Goal: Task Accomplishment & Management: Use online tool/utility

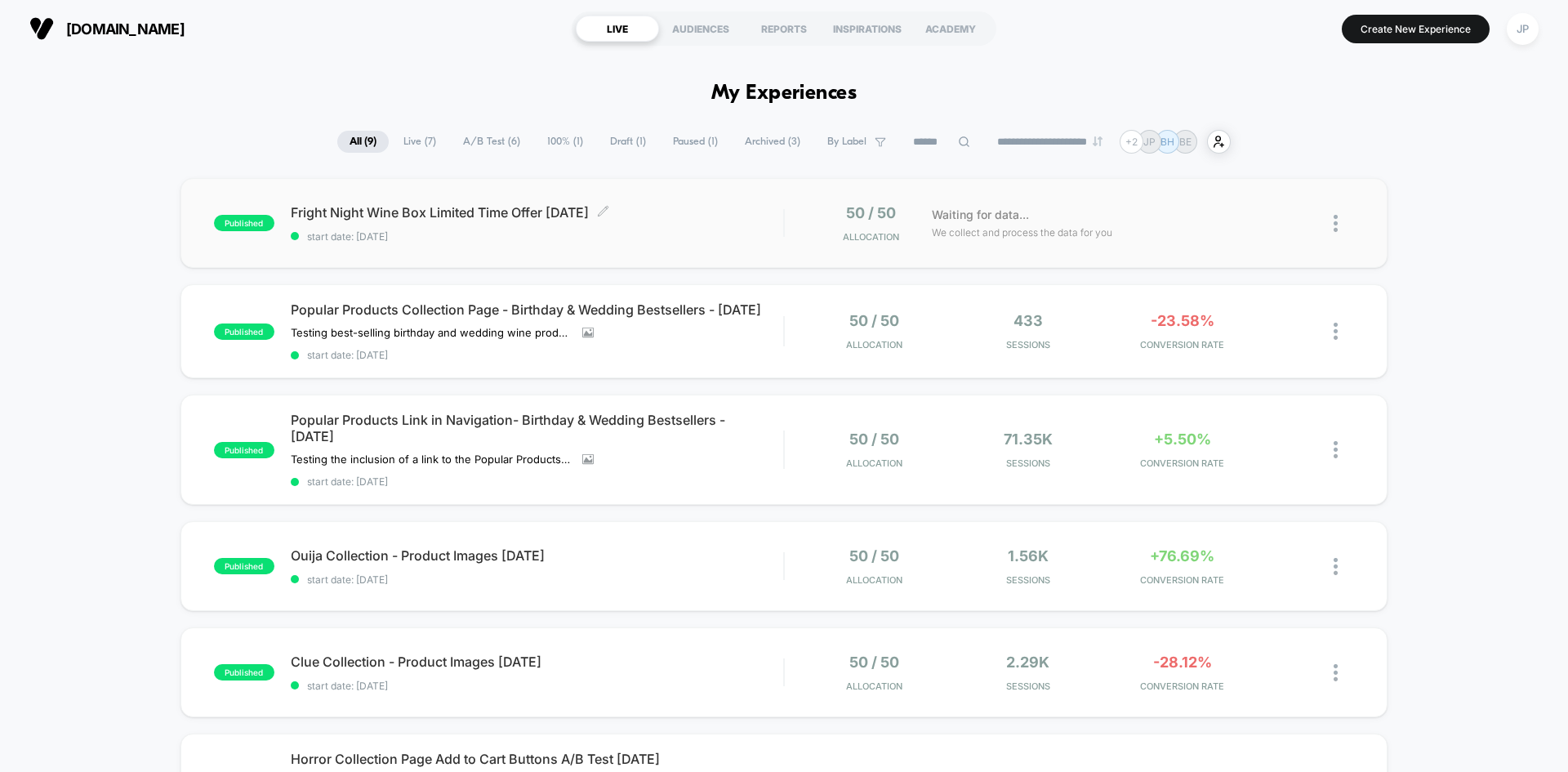
click at [674, 233] on span "start date: [DATE]" at bounding box center [537, 236] width 492 height 12
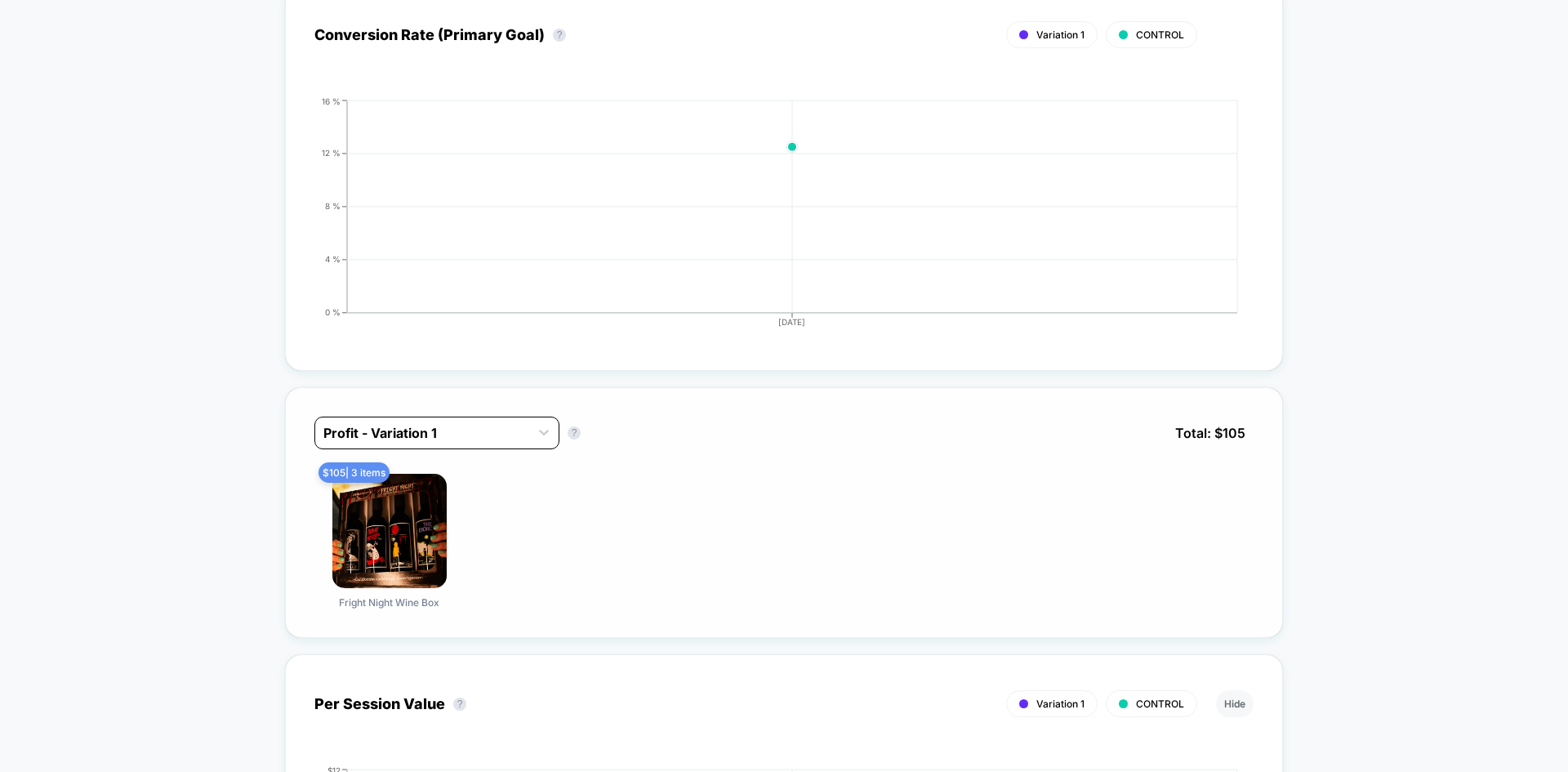
click at [479, 429] on div at bounding box center [422, 433] width 198 height 20
click at [438, 511] on div "Profit - CONTROL" at bounding box center [436, 503] width 245 height 29
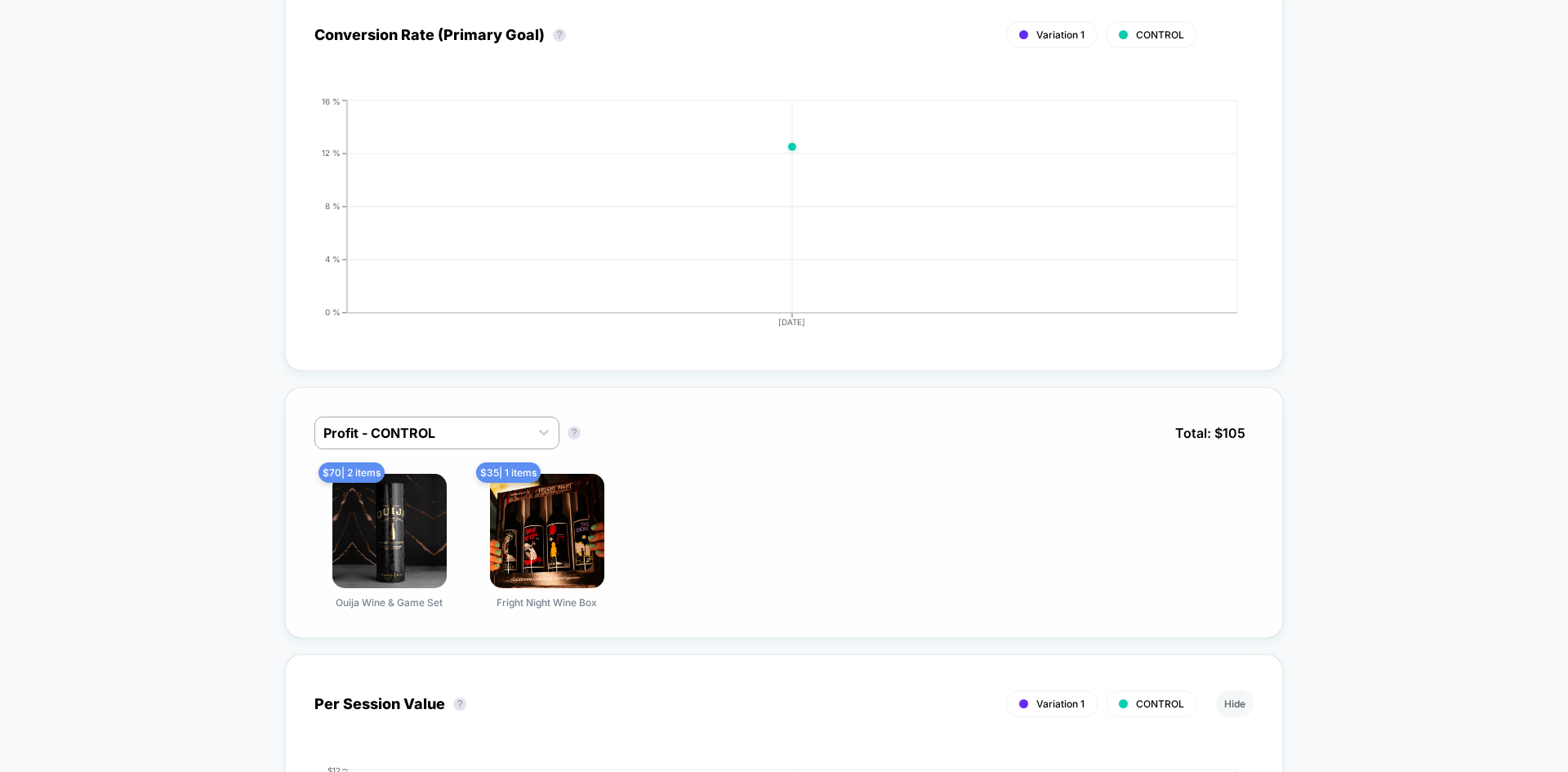
click at [832, 443] on div "Profit - CONTROL Profit - CONTROL ? Total: $ 105" at bounding box center [784, 445] width 939 height 57
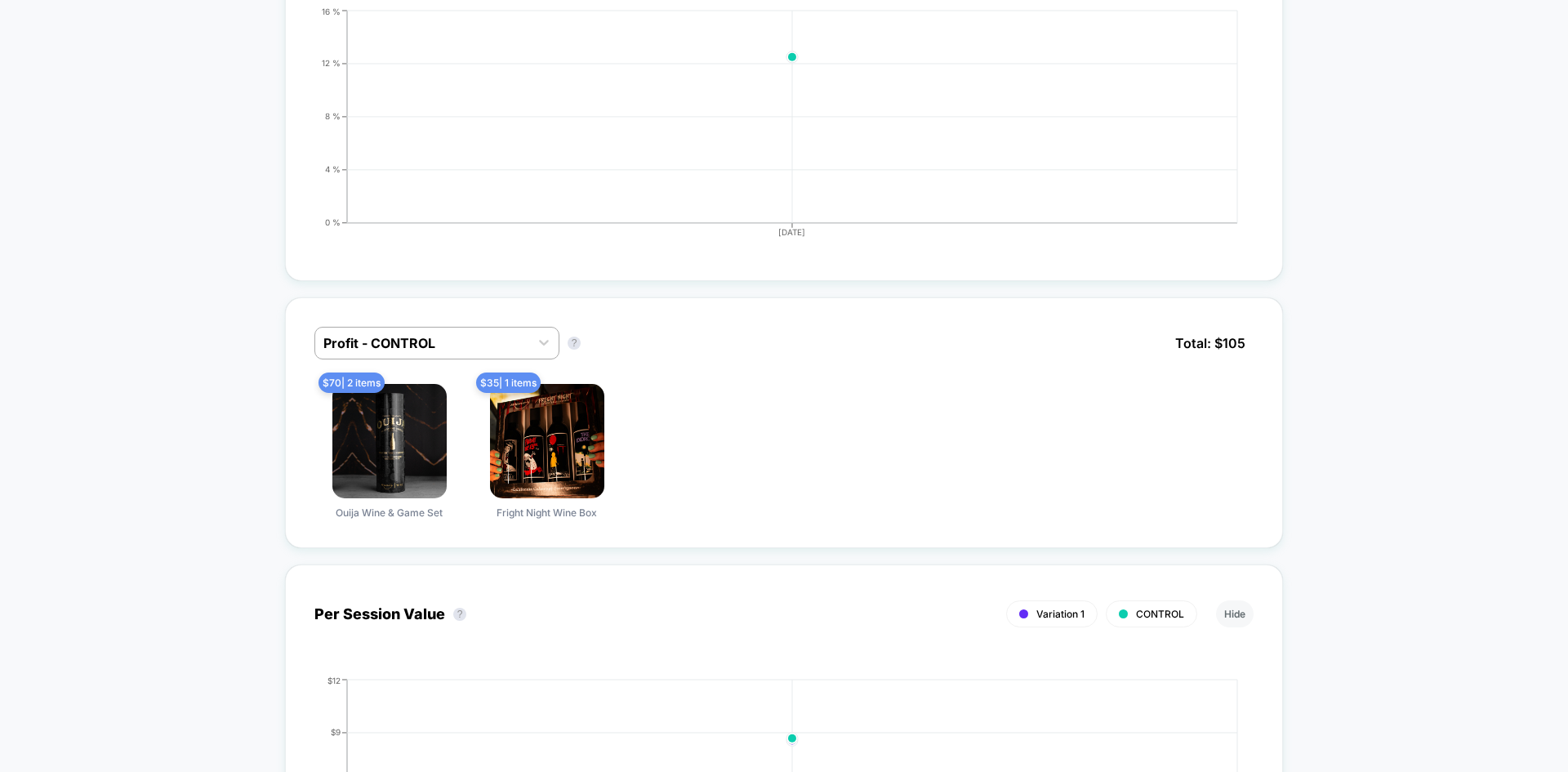
scroll to position [1062, 0]
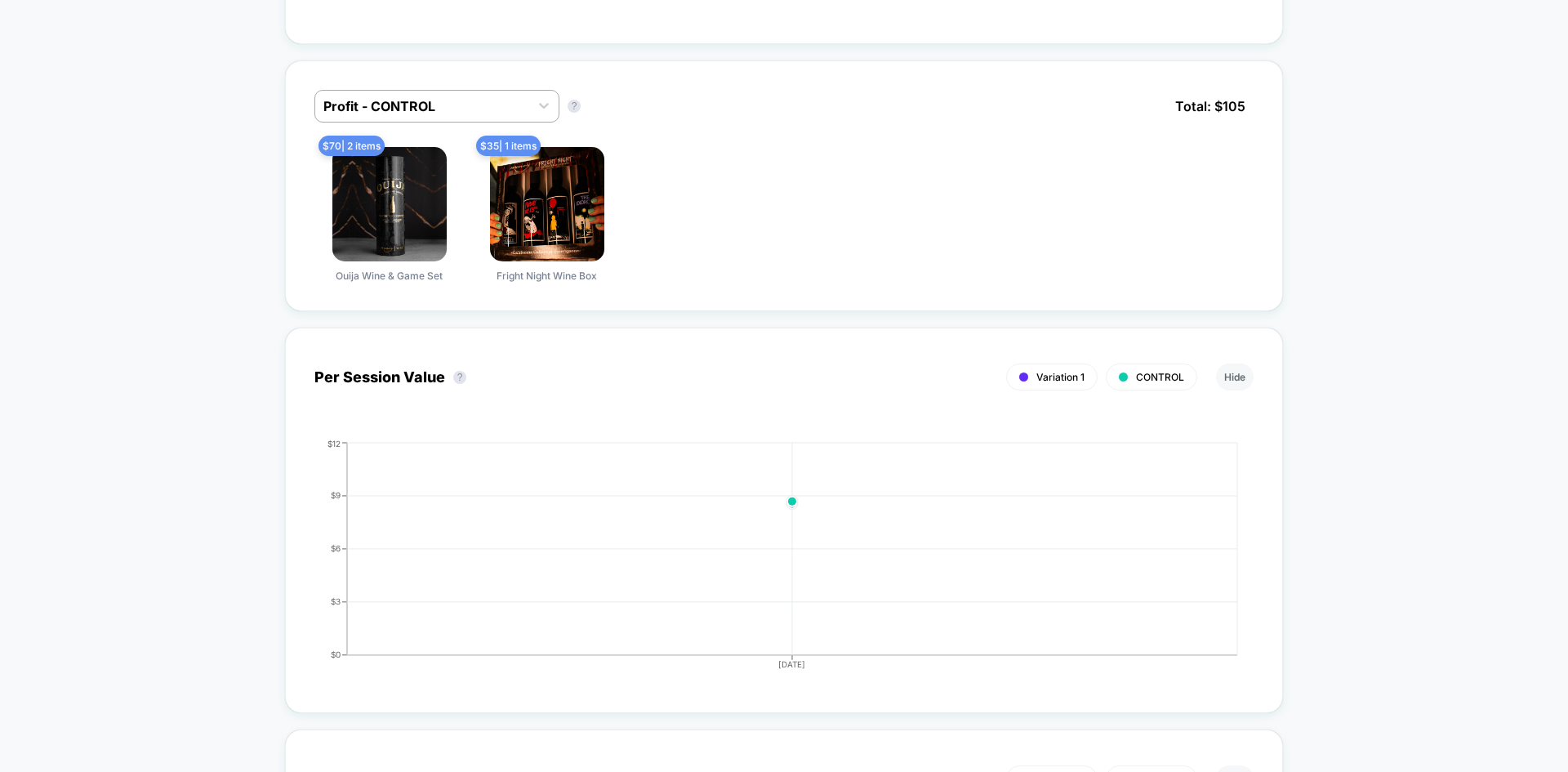
drag, startPoint x: 866, startPoint y: 184, endPoint x: 697, endPoint y: 86, distance: 195.4
drag, startPoint x: 697, startPoint y: 86, endPoint x: 474, endPoint y: 108, distance: 224.1
click at [474, 108] on div at bounding box center [422, 107] width 198 height 20
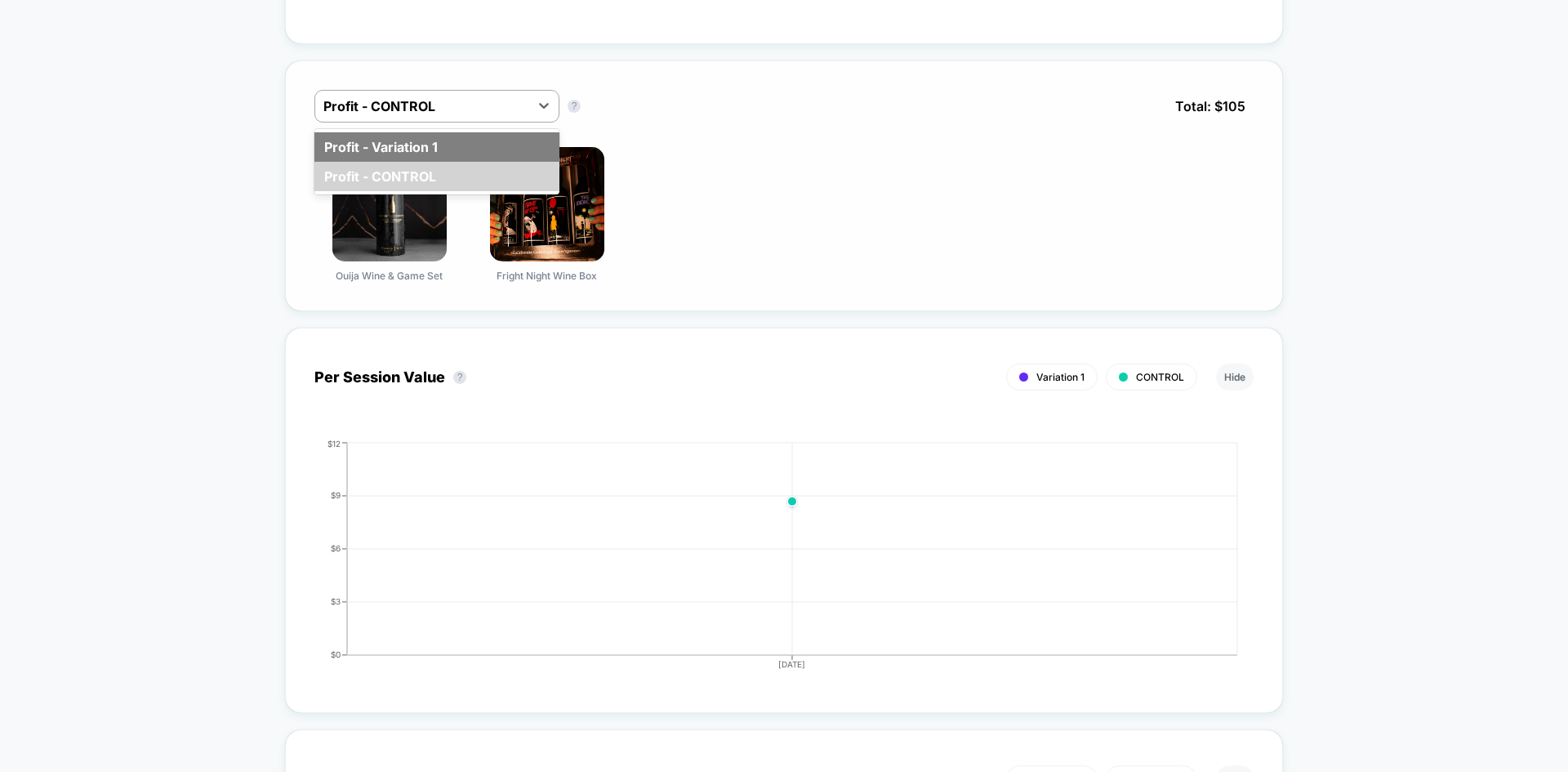
click at [459, 134] on div "Profit - Variation 1" at bounding box center [436, 147] width 245 height 29
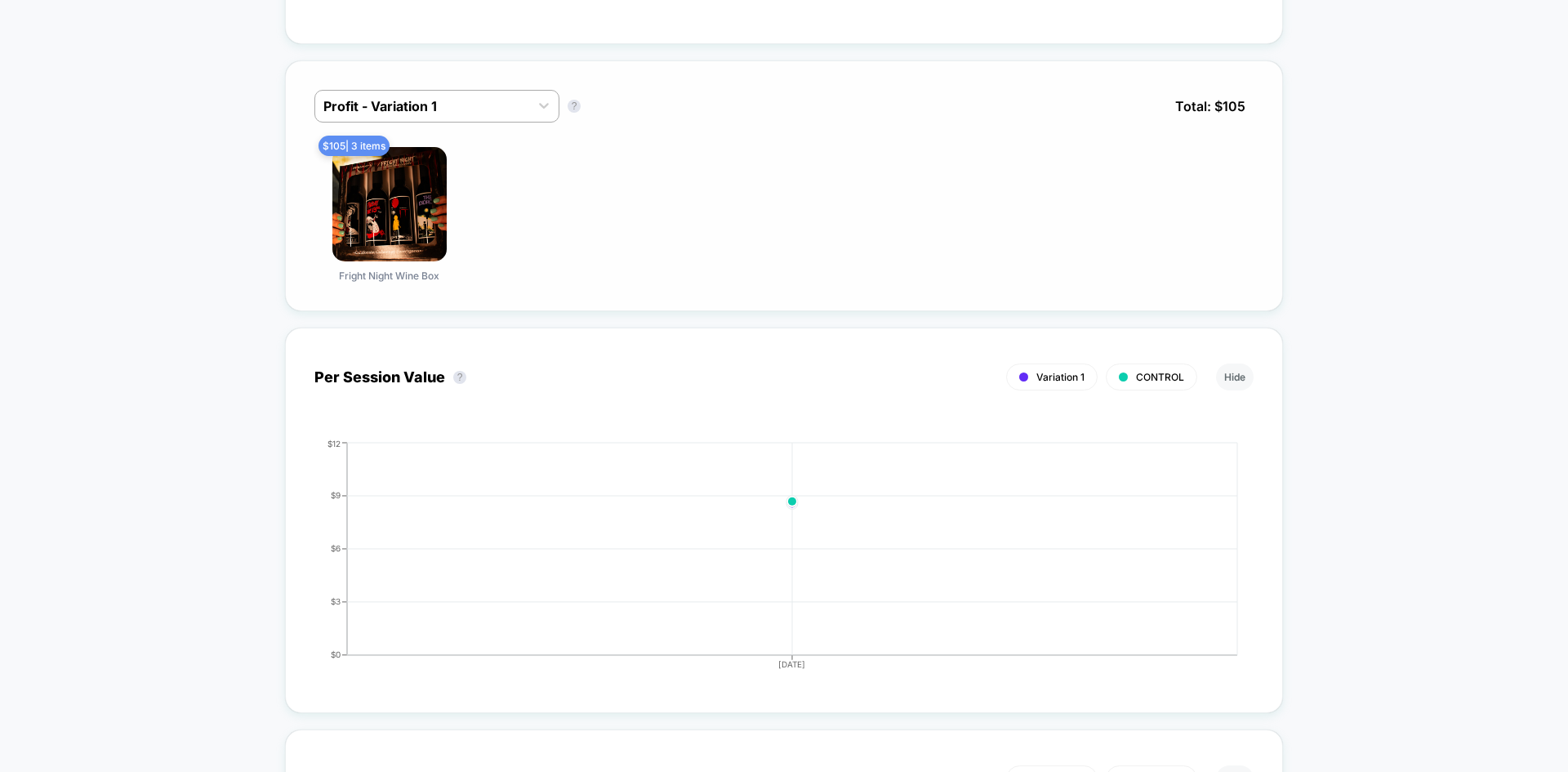
click at [777, 144] on div "Profit - Variation 1 Profit - Variation 1 ? Total: $ 105" at bounding box center [784, 118] width 939 height 57
click at [524, 102] on div "Profit - Variation 1" at bounding box center [422, 106] width 214 height 26
click at [477, 172] on div "Profit - CONTROL" at bounding box center [436, 176] width 245 height 29
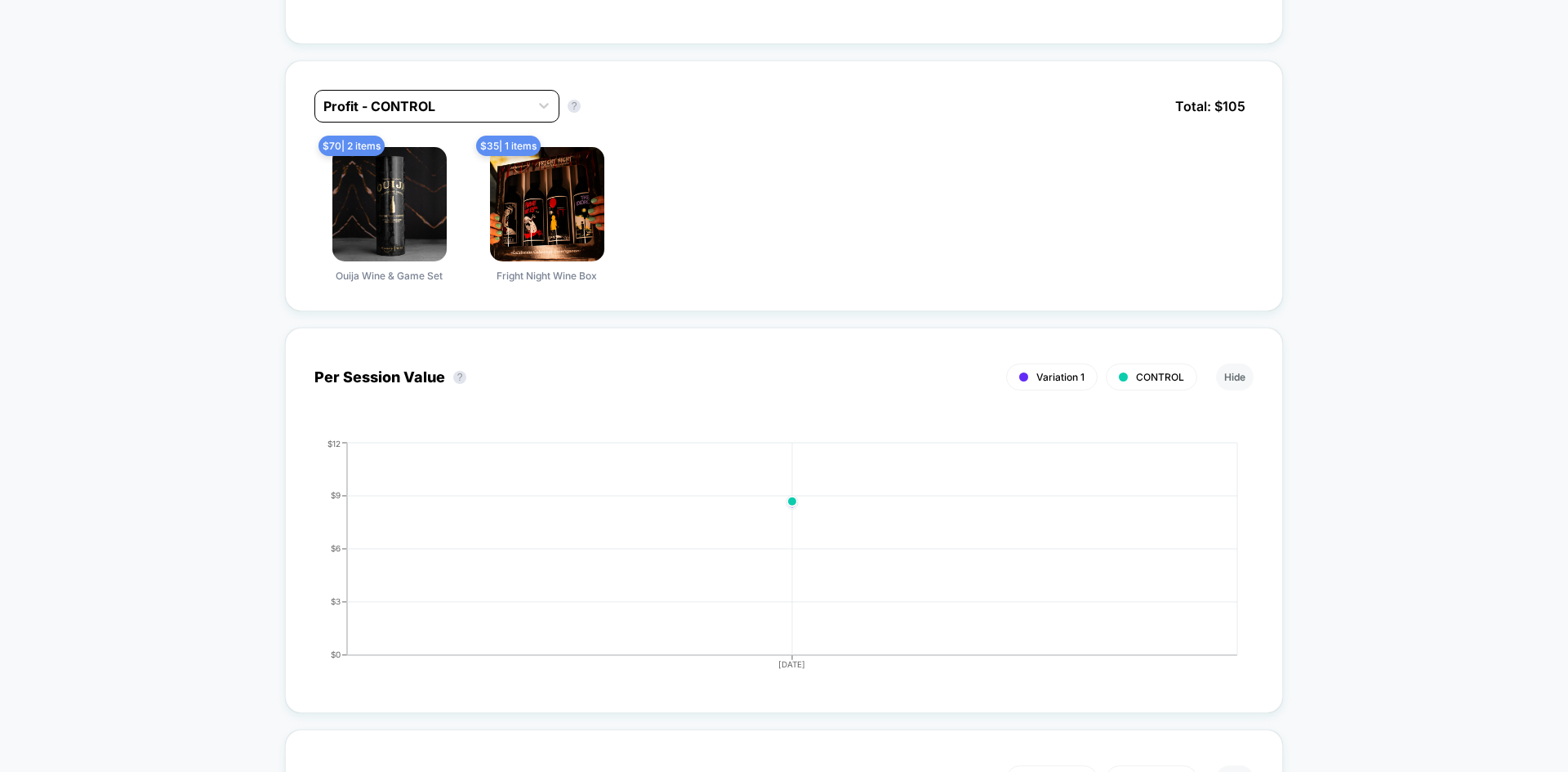
click at [510, 106] on div at bounding box center [422, 107] width 198 height 20
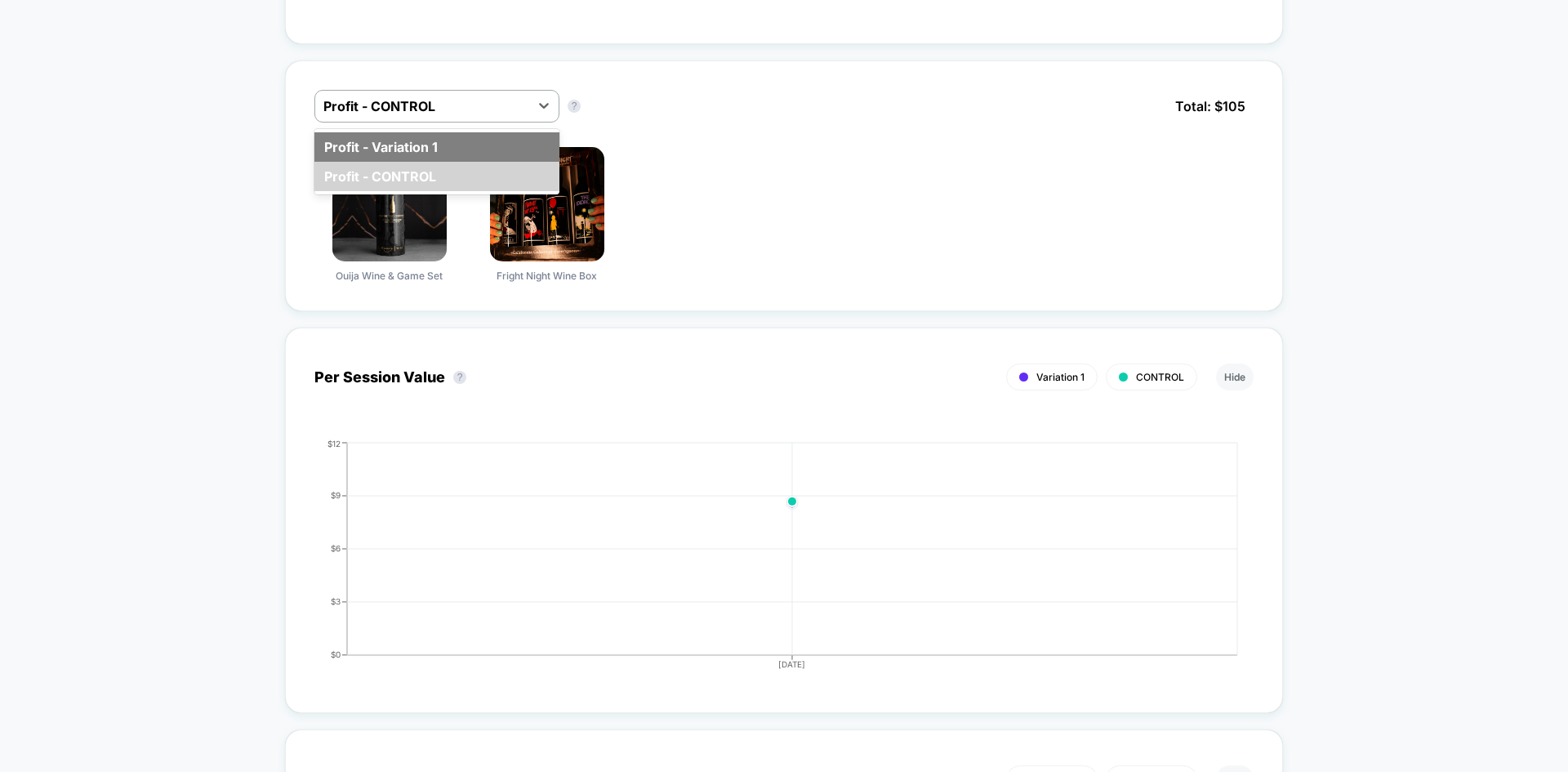
click at [495, 142] on div "Profit - Variation 1" at bounding box center [436, 147] width 245 height 29
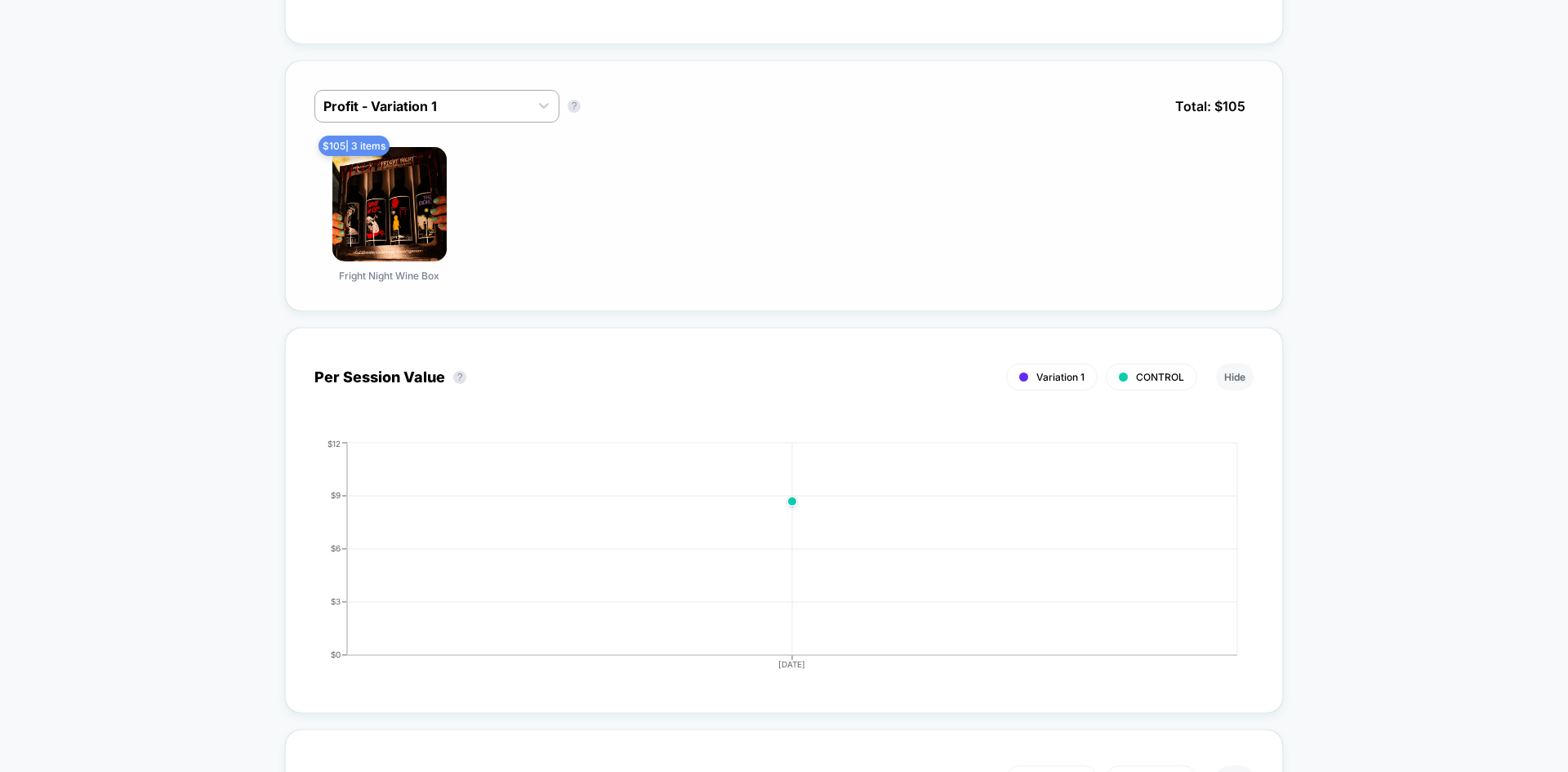
click at [794, 171] on div "$ 105 | 3 items Fright Night Wine Box" at bounding box center [784, 214] width 939 height 135
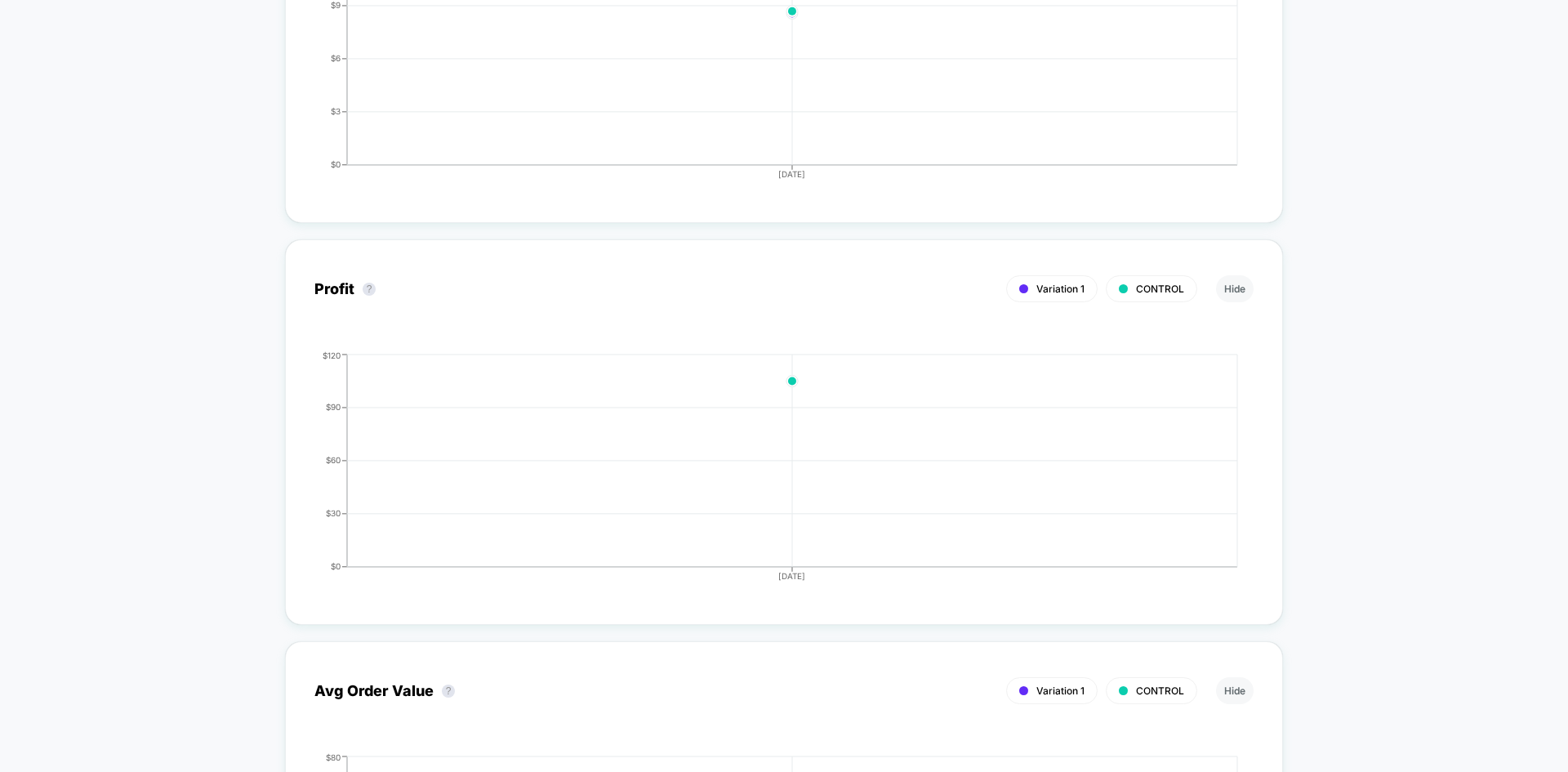
click at [1407, 229] on div "< Back to all live experiences Fright Night Wine Box Limited Time Offer [DATE] …" at bounding box center [784, 680] width 1568 height 4350
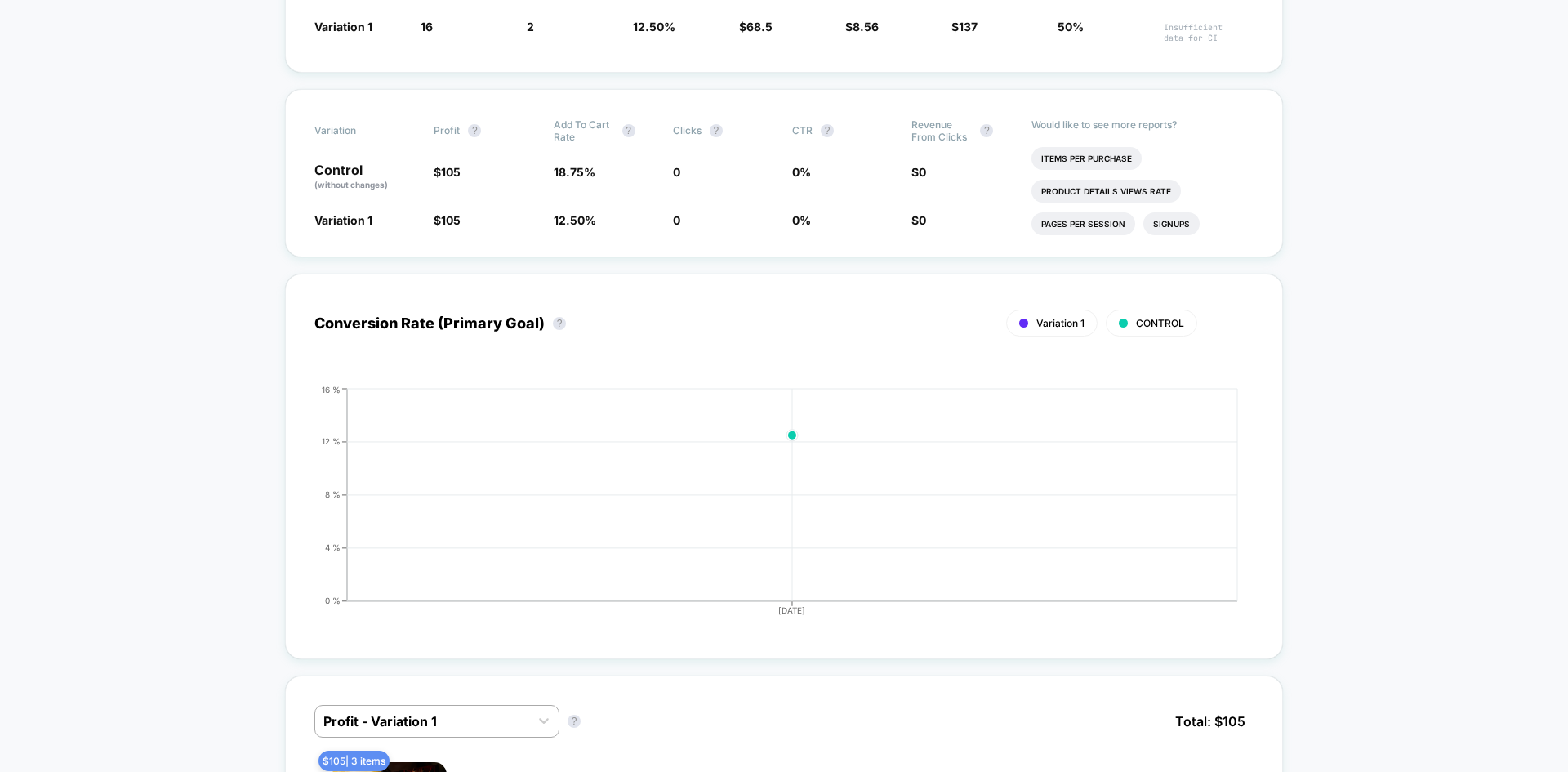
scroll to position [0, 0]
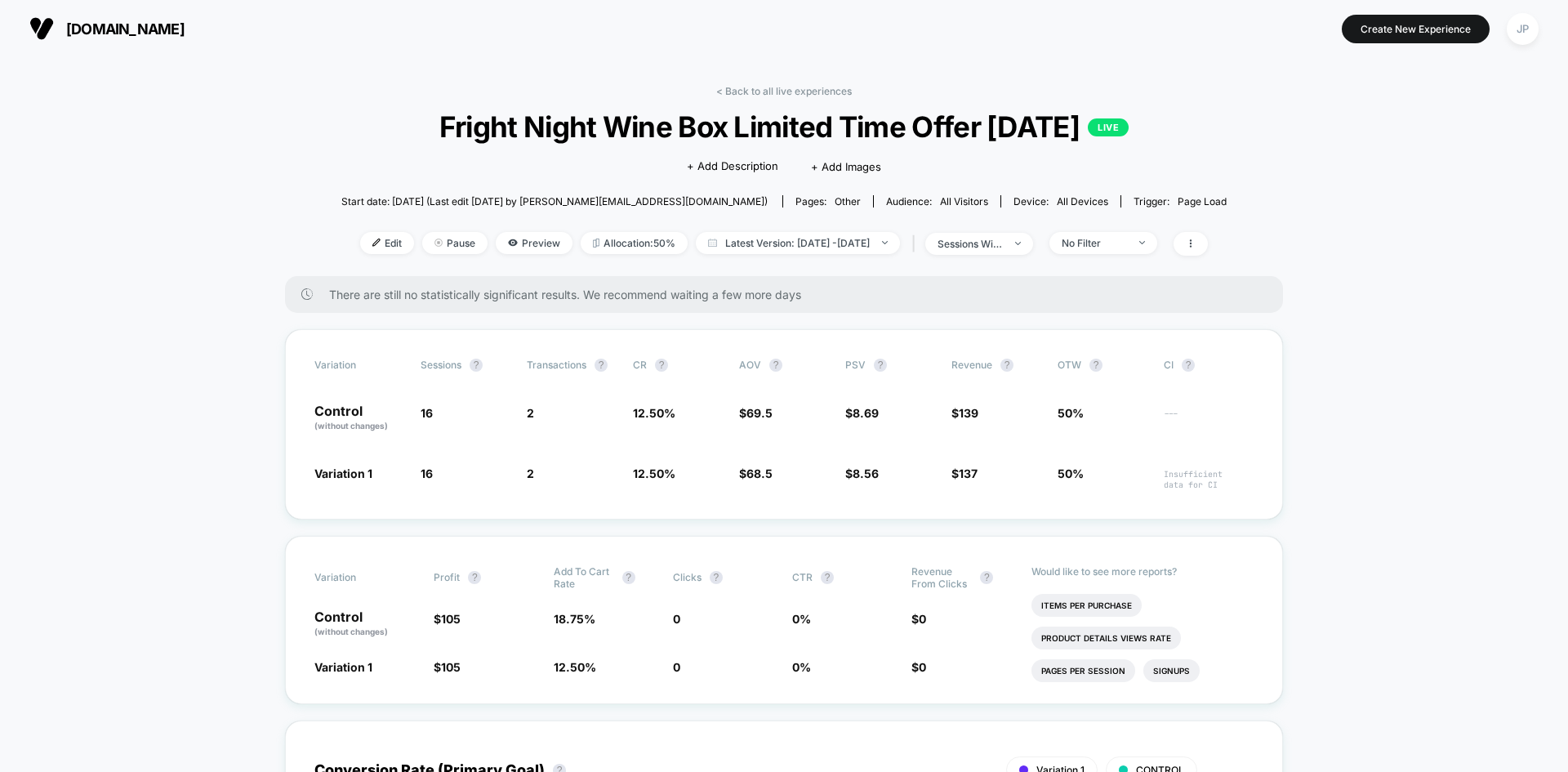
click at [1003, 240] on div "sessions with impression" at bounding box center [970, 243] width 66 height 12
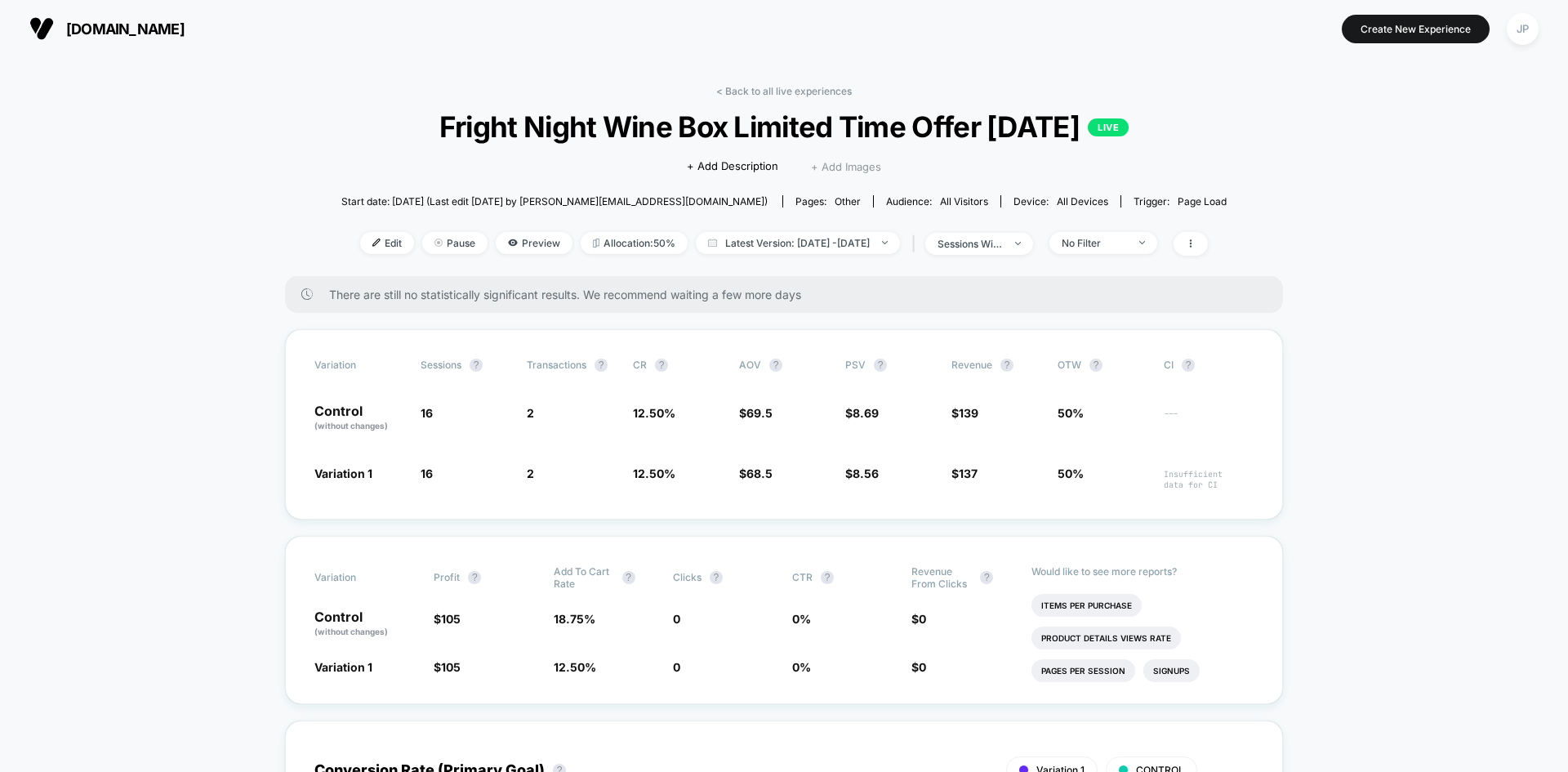
click at [858, 167] on span "+ Add Images" at bounding box center [845, 167] width 70 height 13
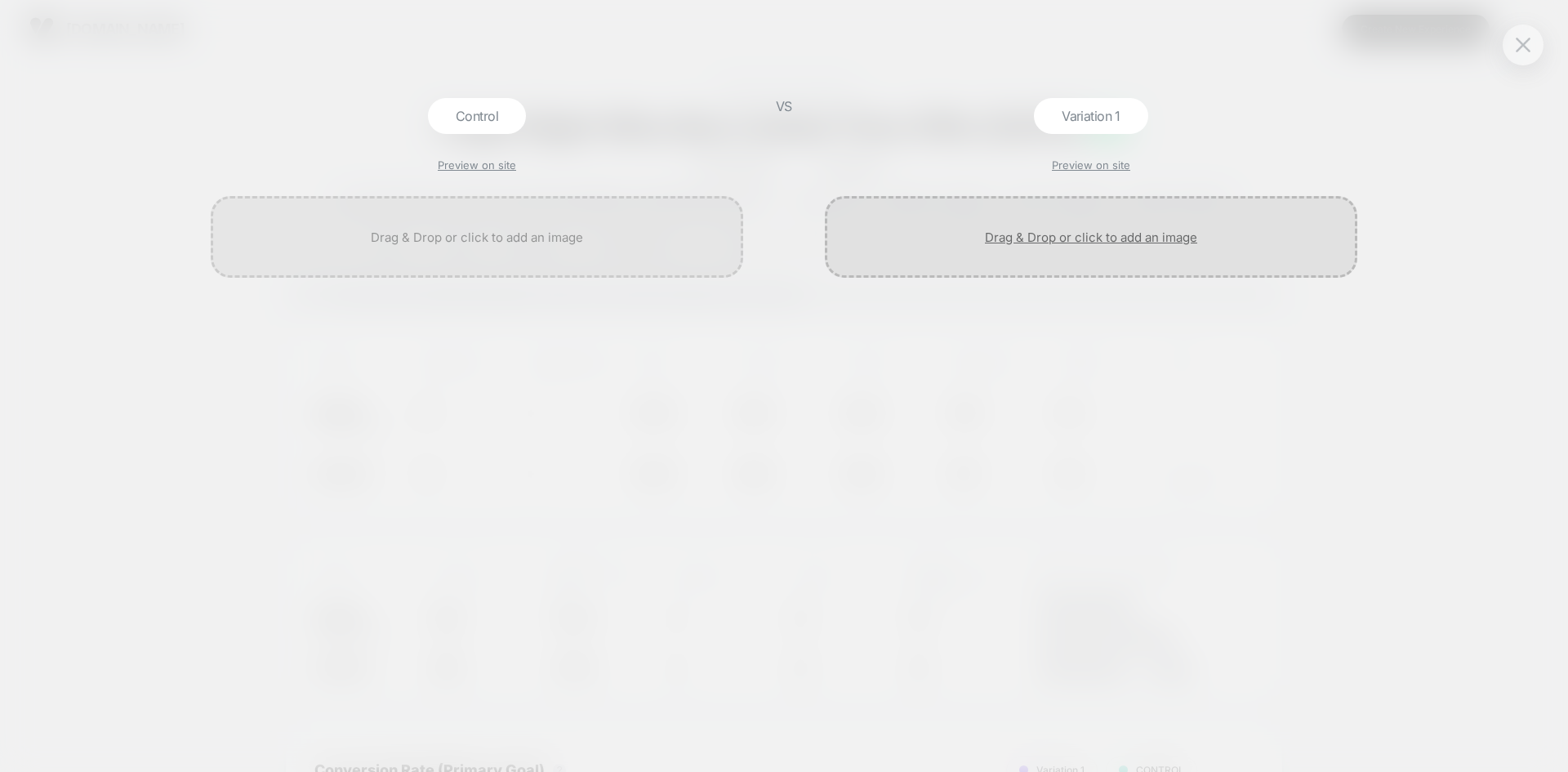
click at [1040, 236] on div at bounding box center [1091, 237] width 532 height 82
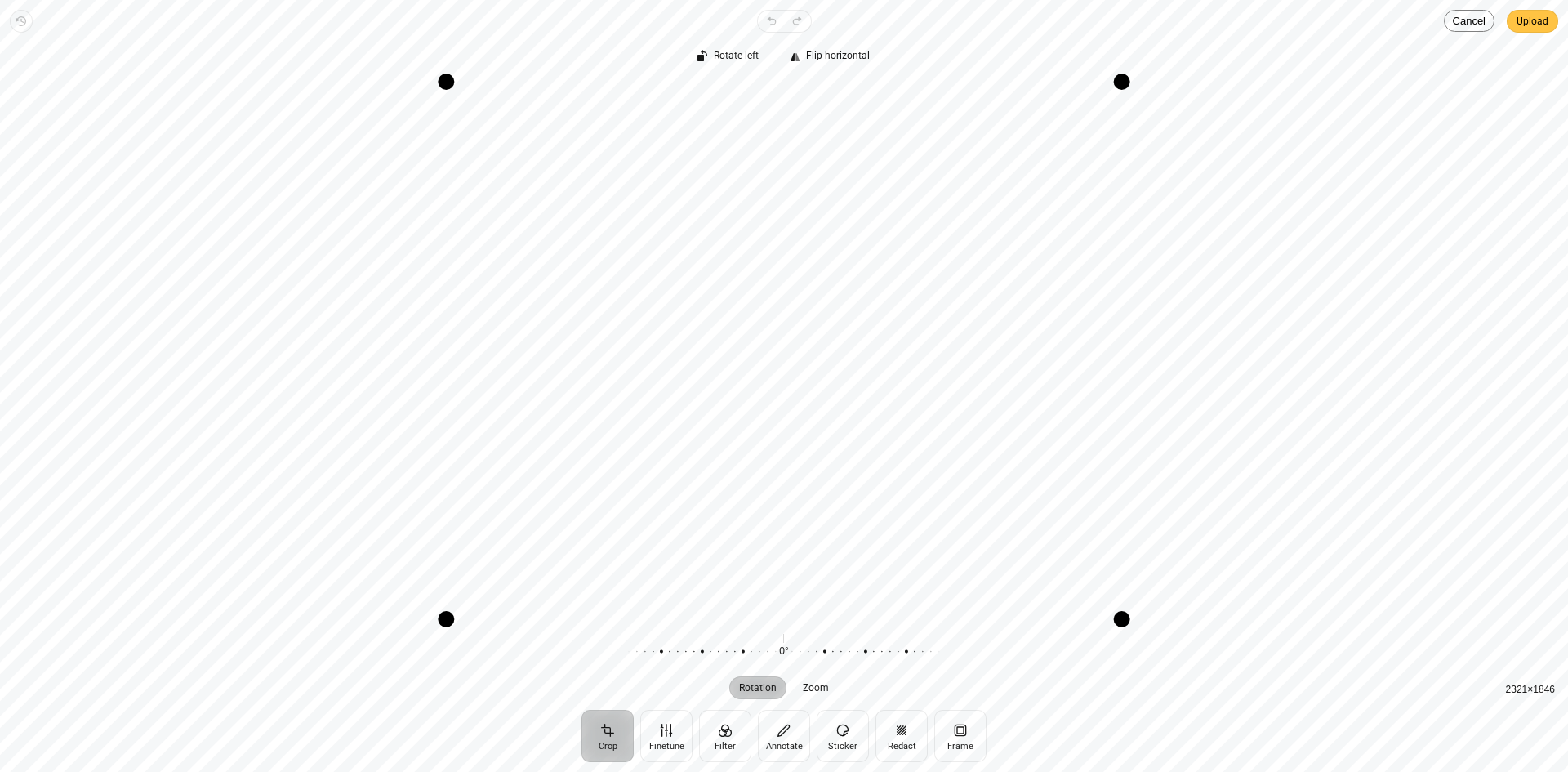
click at [1532, 24] on span "Upload" at bounding box center [1532, 22] width 32 height 20
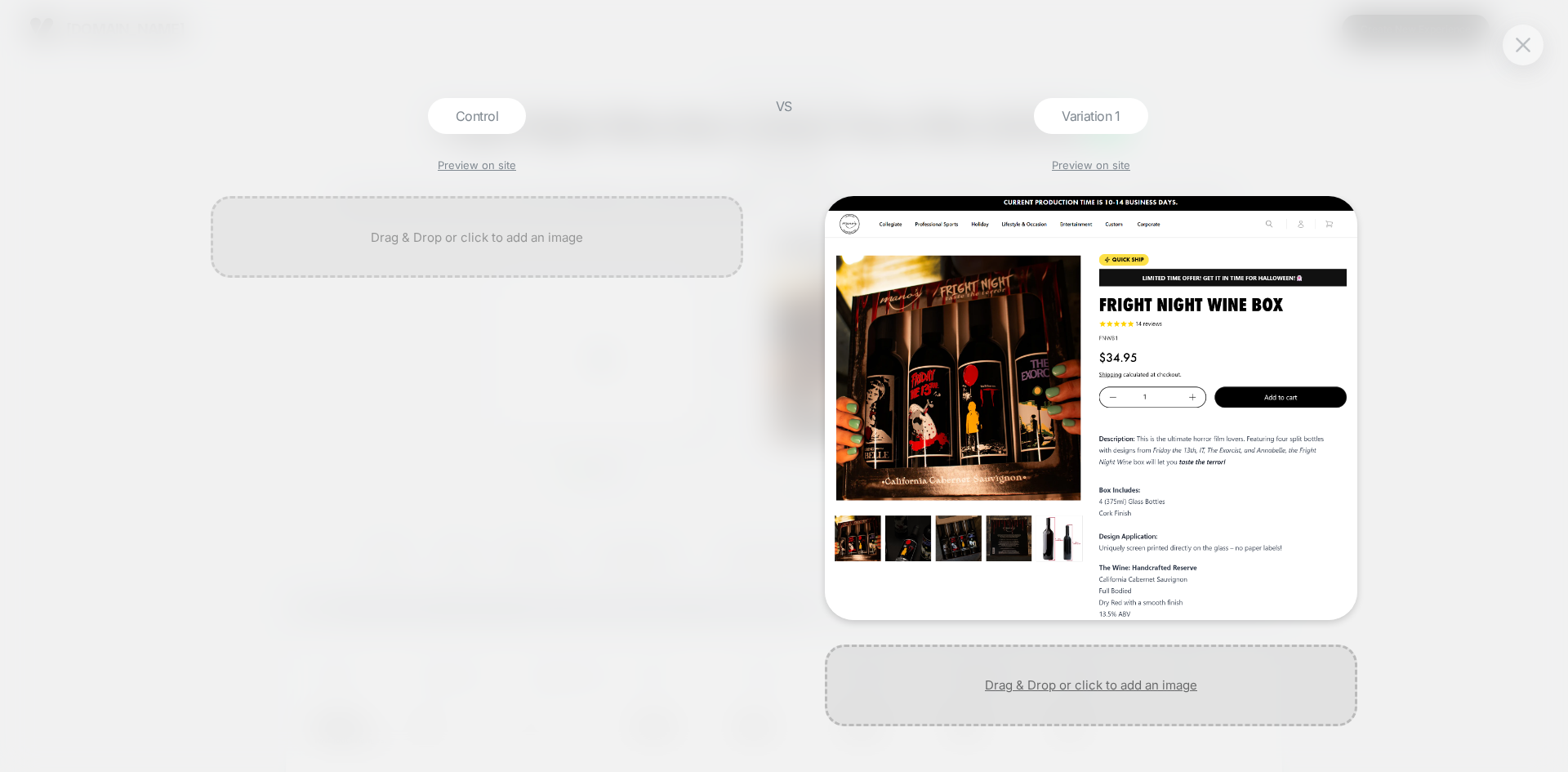
click at [1081, 673] on div at bounding box center [1091, 685] width 532 height 82
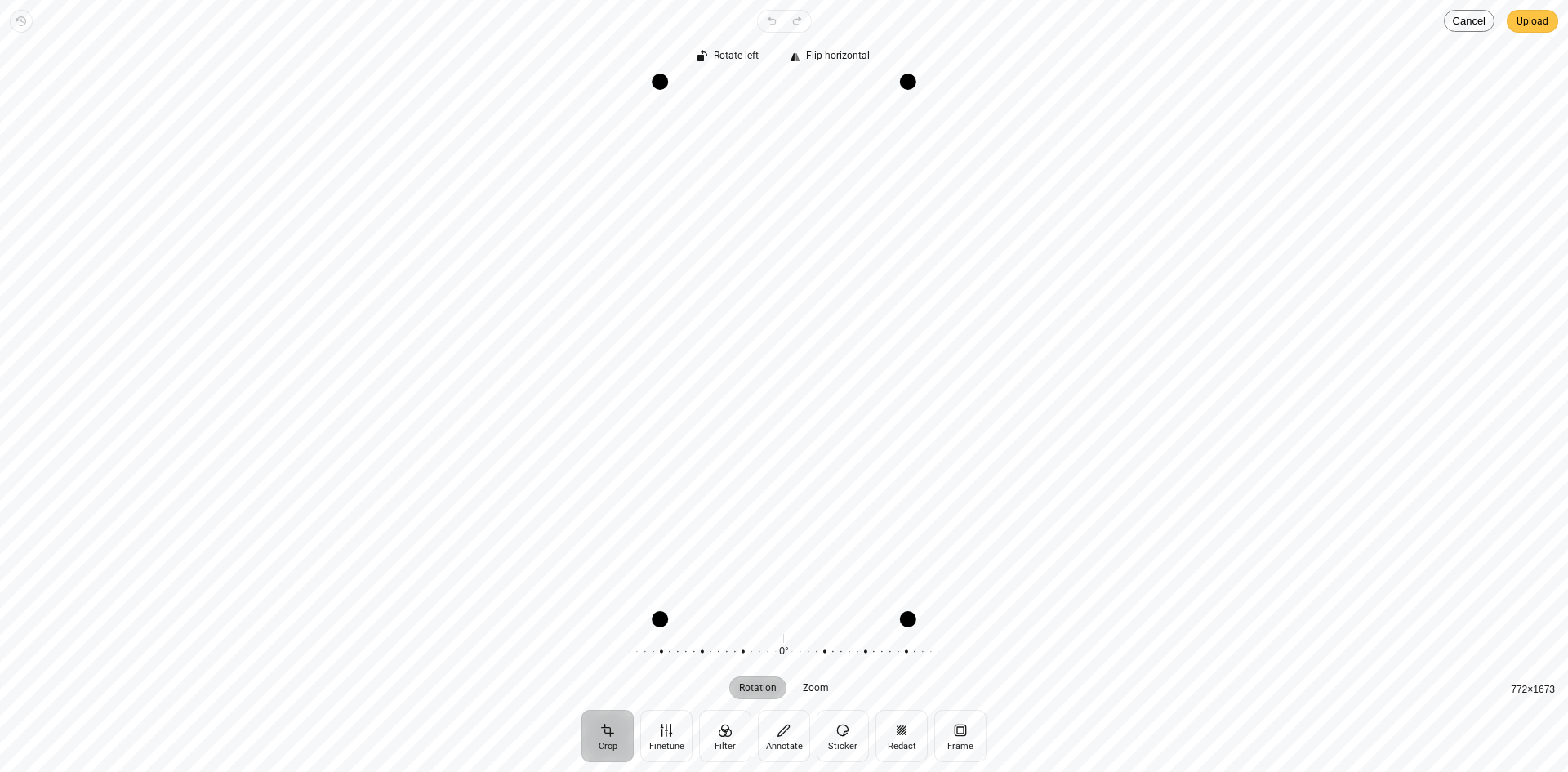
click at [1529, 16] on span "Upload" at bounding box center [1532, 22] width 32 height 20
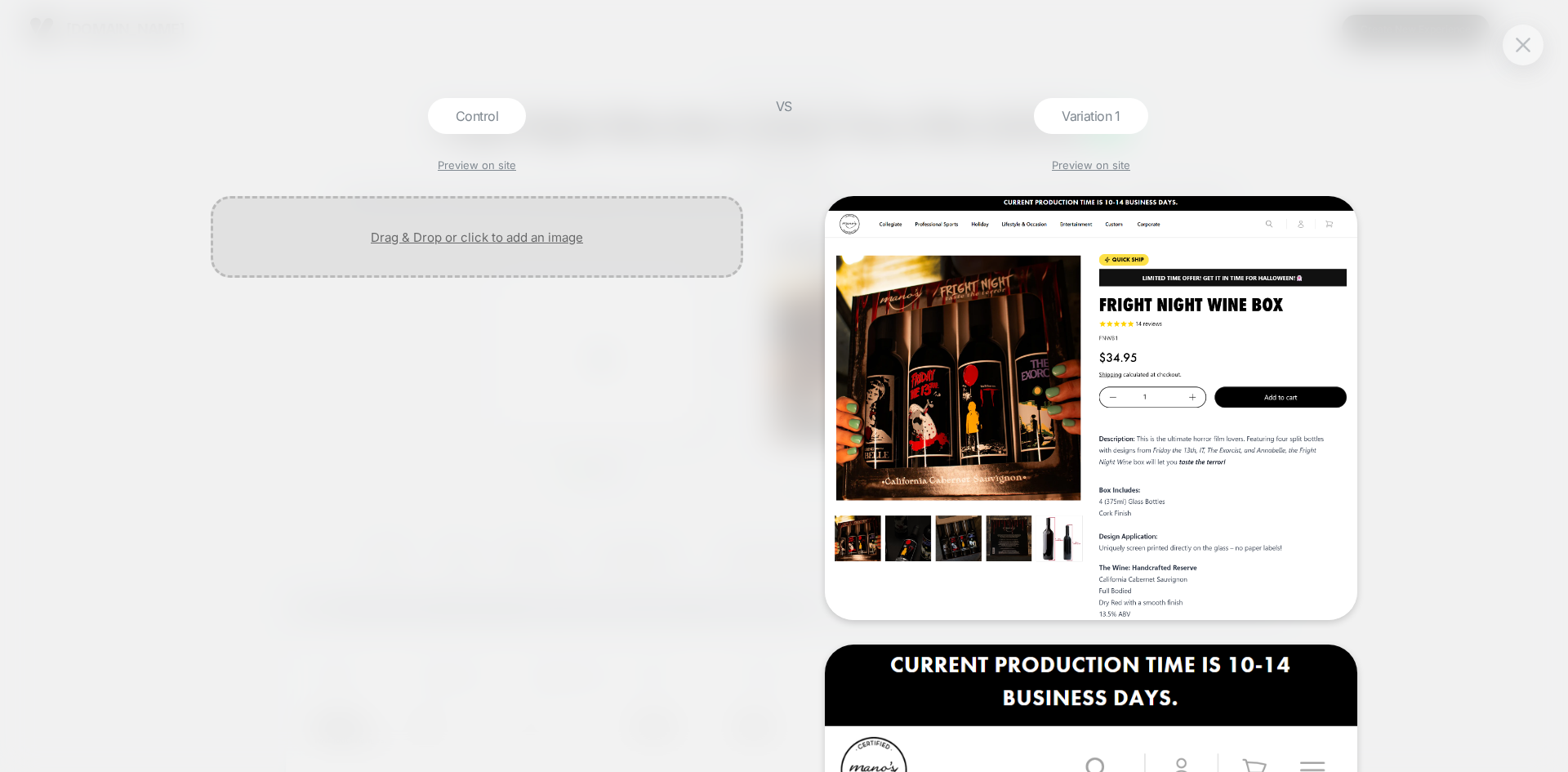
click at [507, 235] on div at bounding box center [477, 237] width 532 height 82
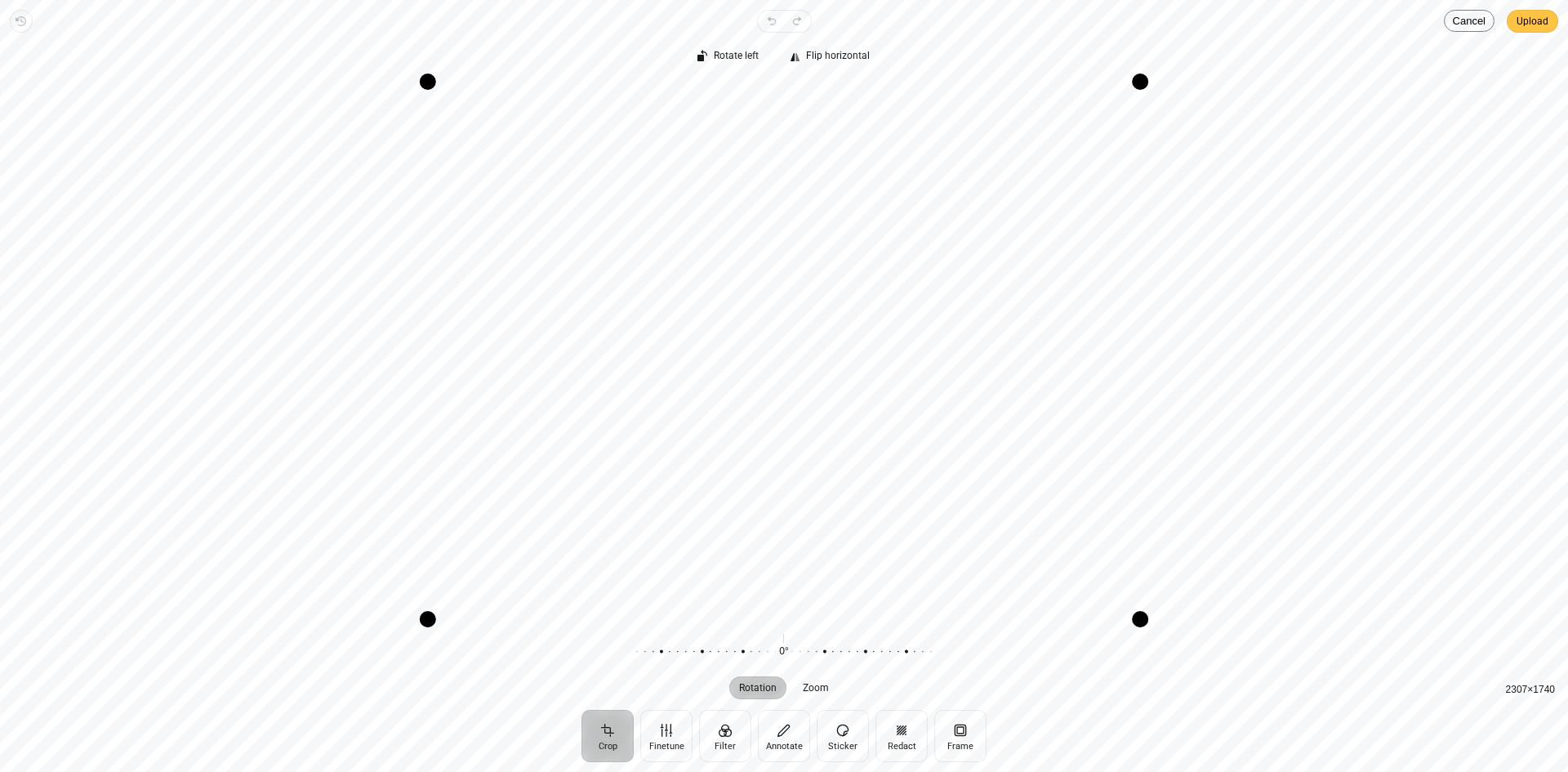
click at [1532, 26] on span "Upload" at bounding box center [1532, 22] width 32 height 20
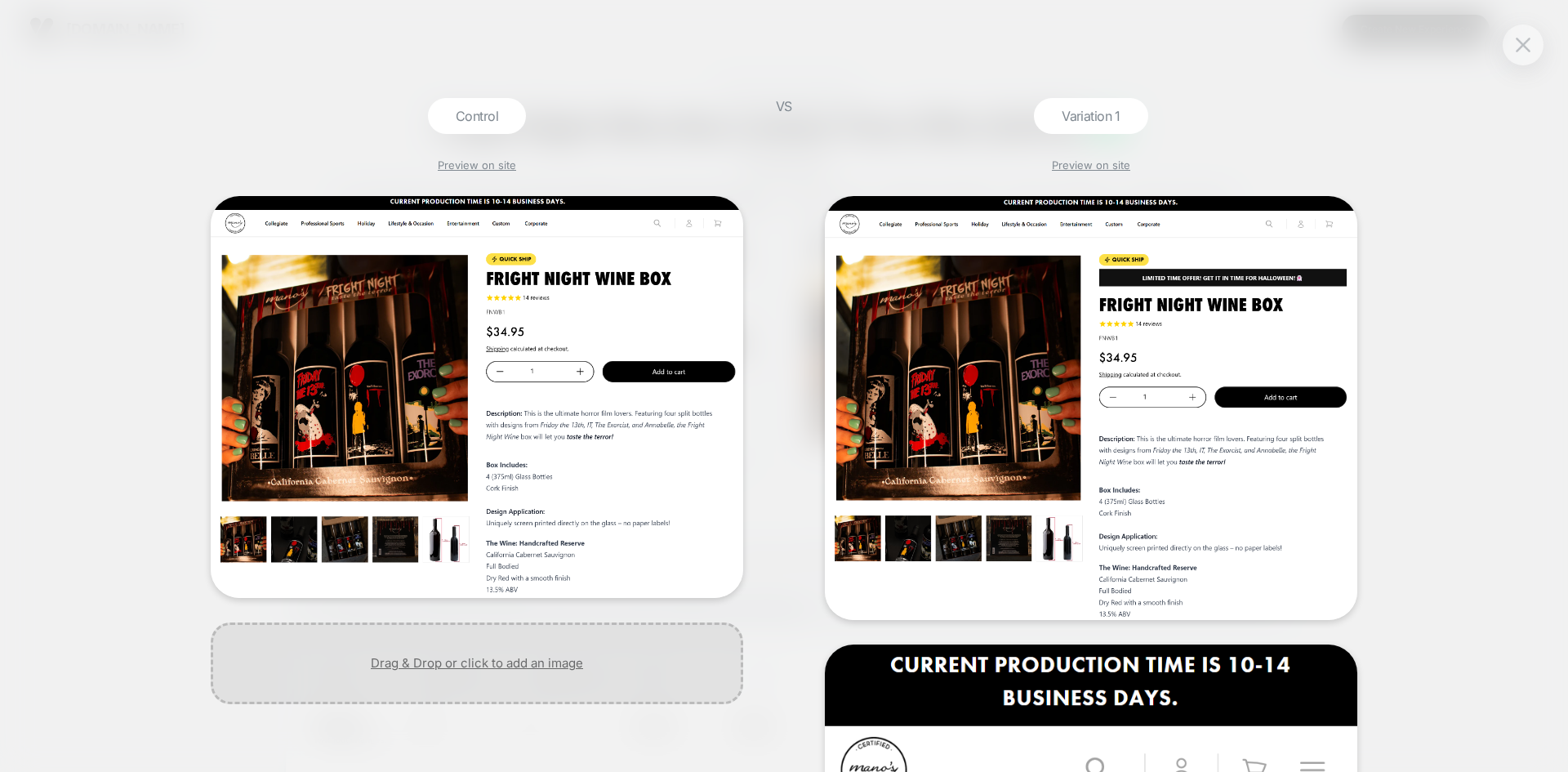
click at [505, 647] on div at bounding box center [477, 664] width 532 height 82
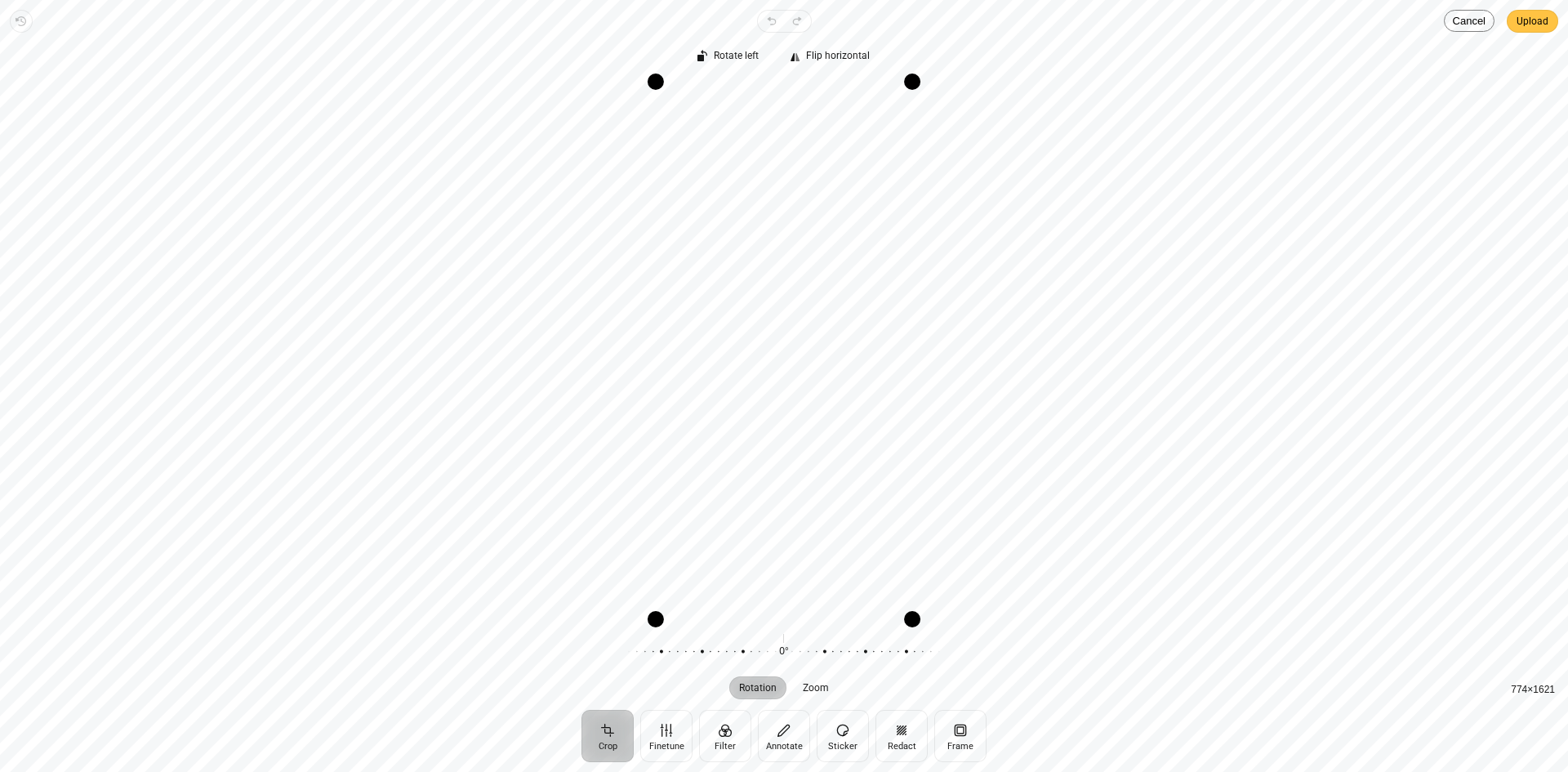
click at [1522, 27] on span "Upload" at bounding box center [1532, 22] width 32 height 20
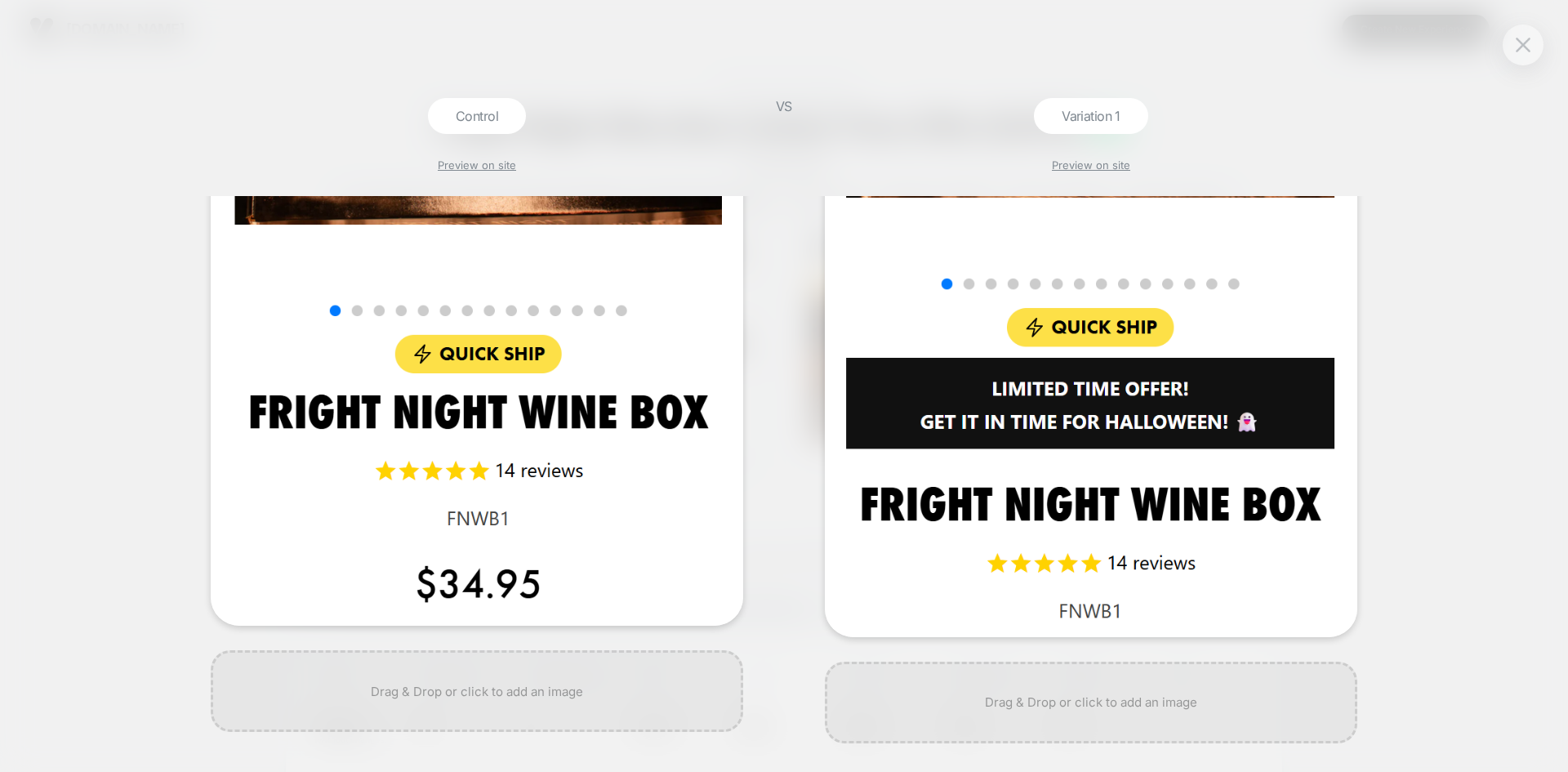
scroll to position [1172, 0]
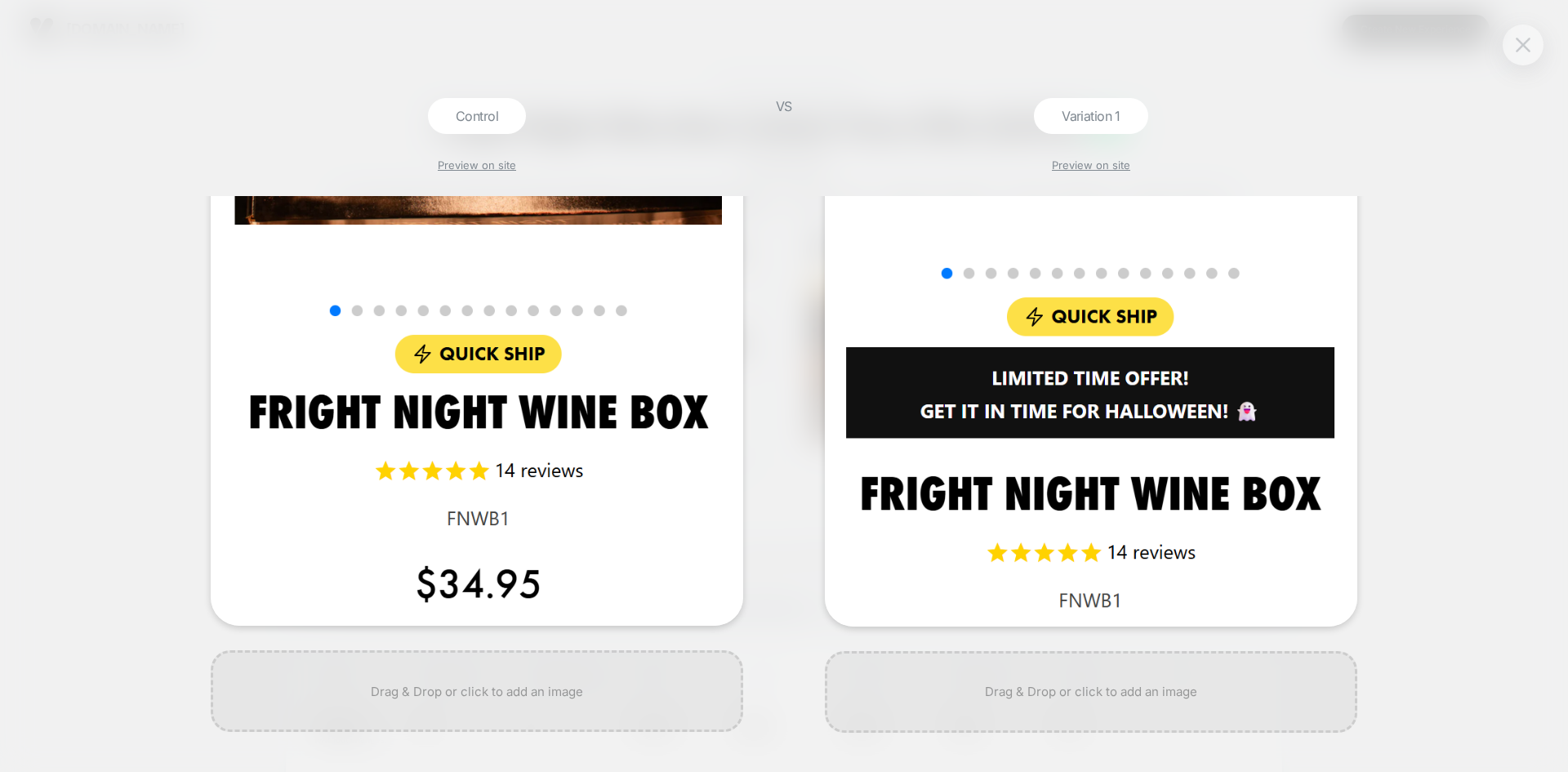
click at [1520, 42] on img at bounding box center [1522, 44] width 15 height 14
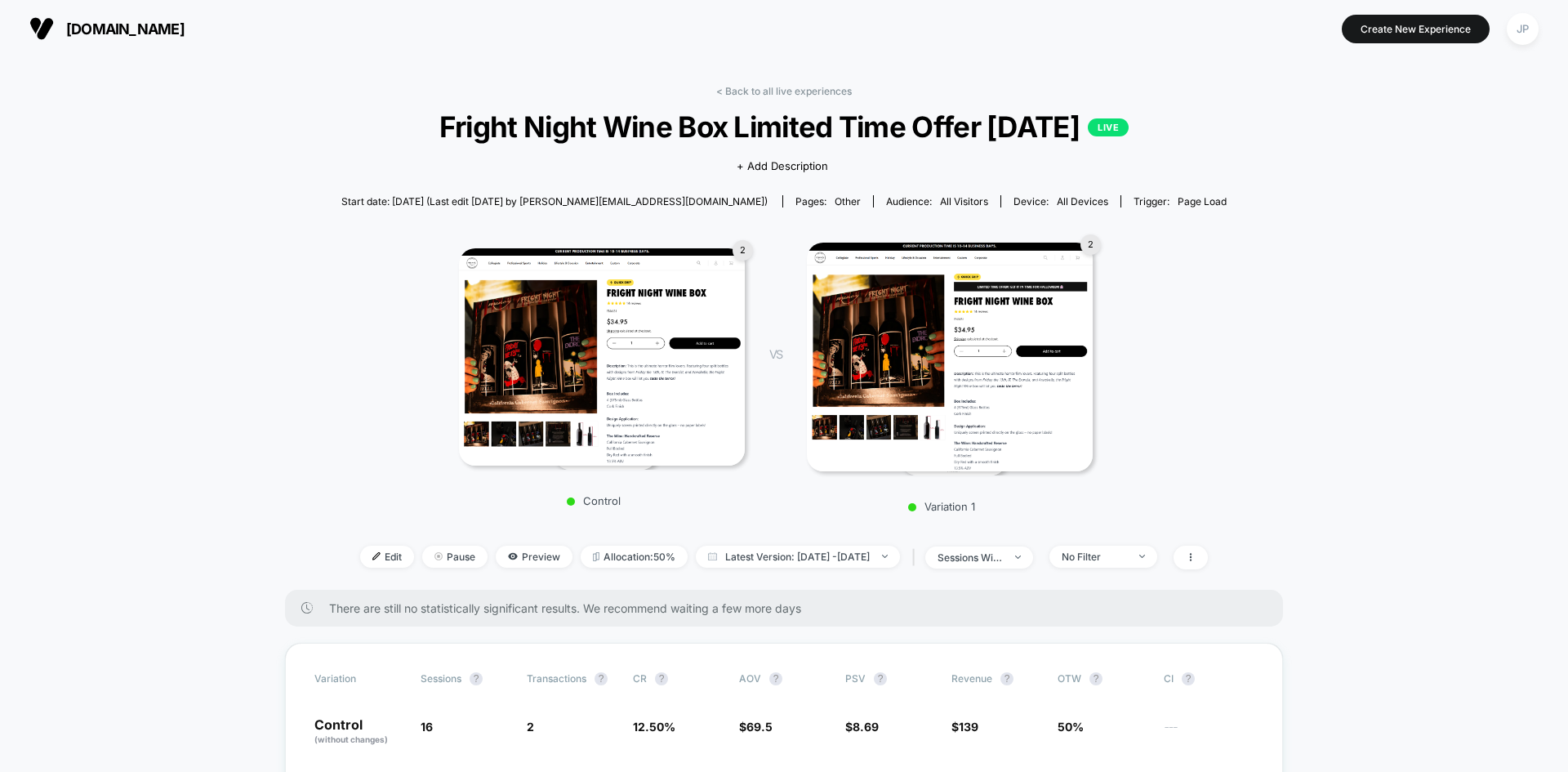
drag, startPoint x: 1424, startPoint y: 414, endPoint x: 1407, endPoint y: 414, distance: 17.0
